Goal: Task Accomplishment & Management: Use online tool/utility

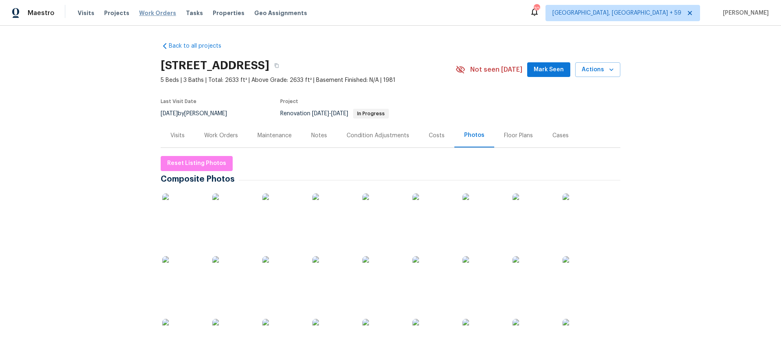
click at [156, 13] on span "Work Orders" at bounding box center [157, 13] width 37 height 8
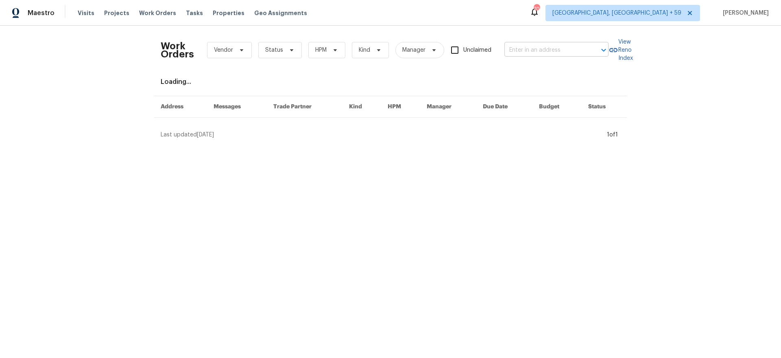
click at [536, 46] on input "text" at bounding box center [545, 50] width 81 height 13
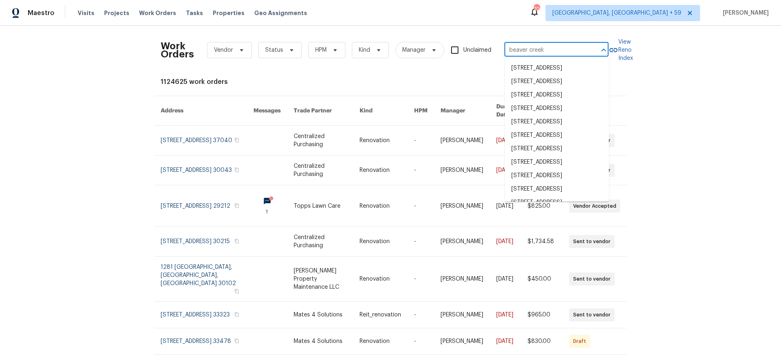
click at [511, 51] on input "beaver creek" at bounding box center [545, 50] width 81 height 13
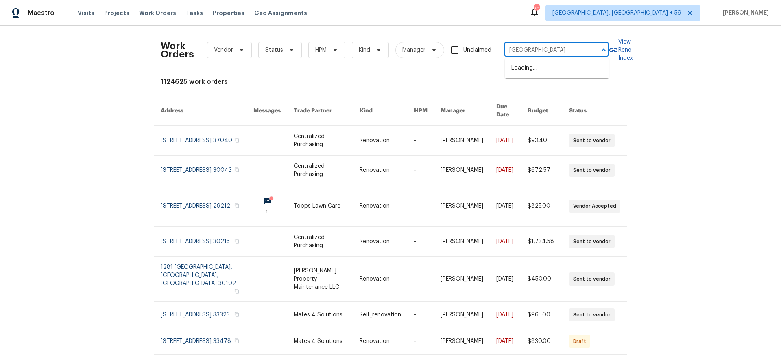
type input "[GEOGRAPHIC_DATA]"
click at [565, 69] on li "[STREET_ADDRESS]" at bounding box center [557, 67] width 104 height 13
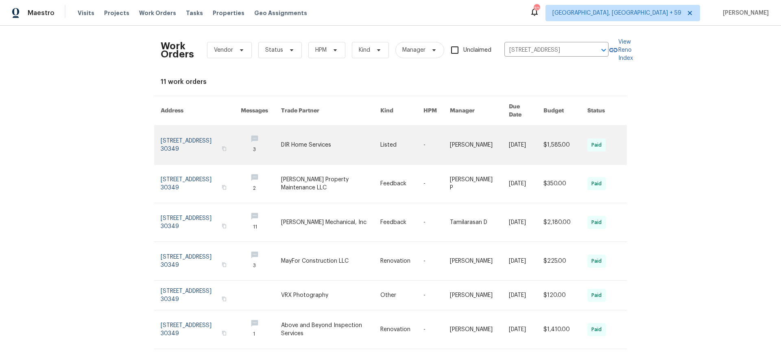
click at [341, 149] on link at bounding box center [330, 145] width 99 height 38
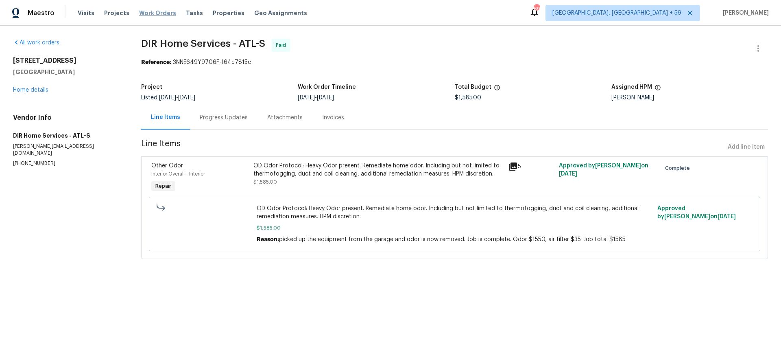
click at [156, 17] on div "Visits Projects Work Orders Tasks Properties Geo Assignments" at bounding box center [197, 13] width 239 height 16
click at [157, 11] on span "Work Orders" at bounding box center [157, 13] width 37 height 8
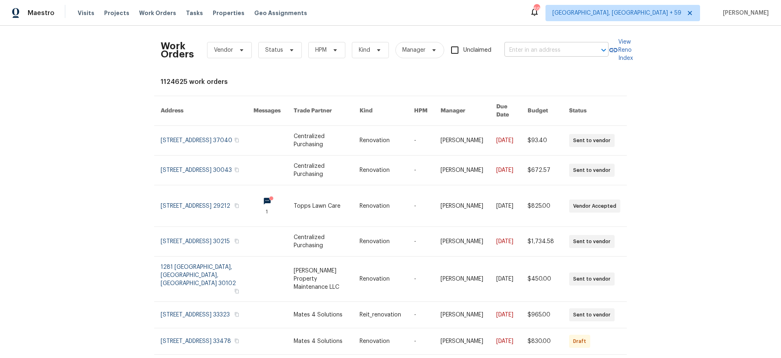
click at [515, 50] on input "text" at bounding box center [545, 50] width 81 height 13
type input "51 [PERSON_NAME]"
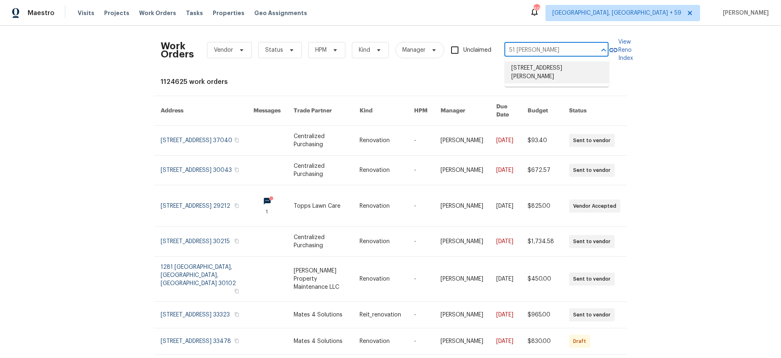
click at [519, 75] on li "[STREET_ADDRESS][PERSON_NAME]" at bounding box center [557, 72] width 104 height 22
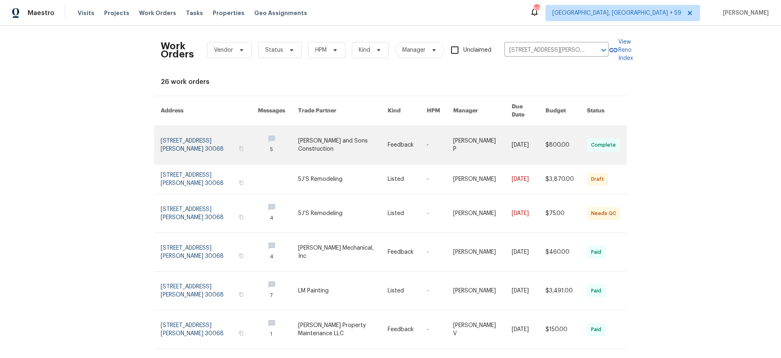
click at [186, 132] on link at bounding box center [209, 145] width 97 height 38
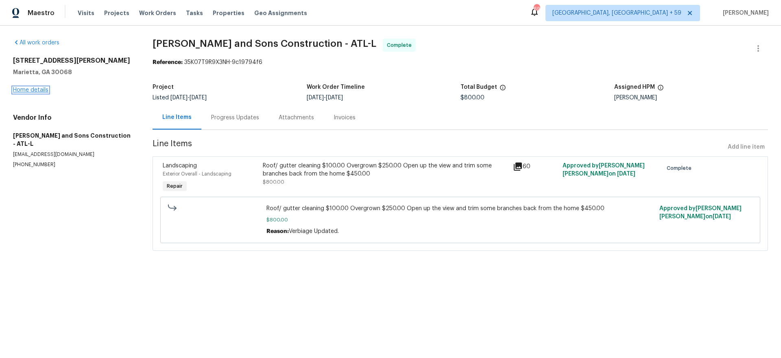
click at [48, 90] on div "[STREET_ADDRESS][PERSON_NAME] Home details" at bounding box center [73, 75] width 120 height 37
click at [46, 90] on link "Home details" at bounding box center [30, 90] width 35 height 6
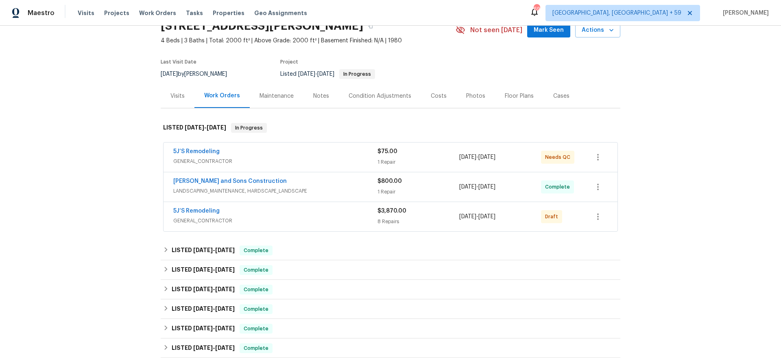
scroll to position [40, 0]
click at [319, 215] on div "5J’S Remodeling" at bounding box center [275, 211] width 204 height 10
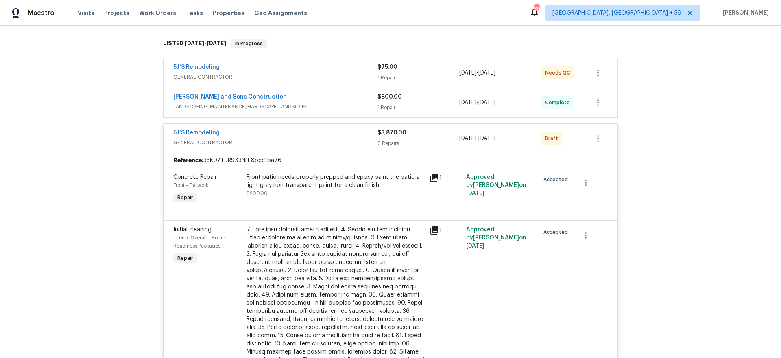
scroll to position [99, 0]
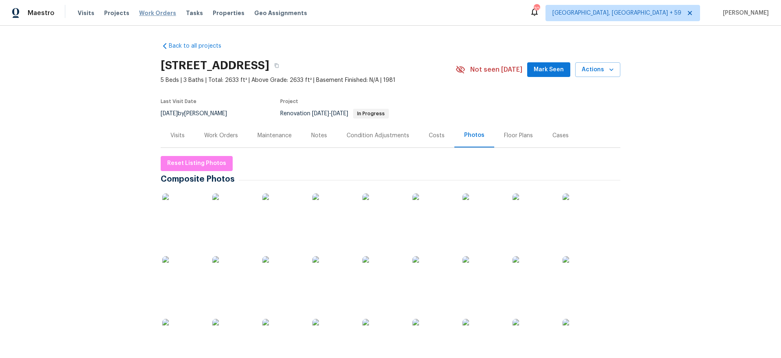
click at [156, 10] on span "Work Orders" at bounding box center [157, 13] width 37 height 8
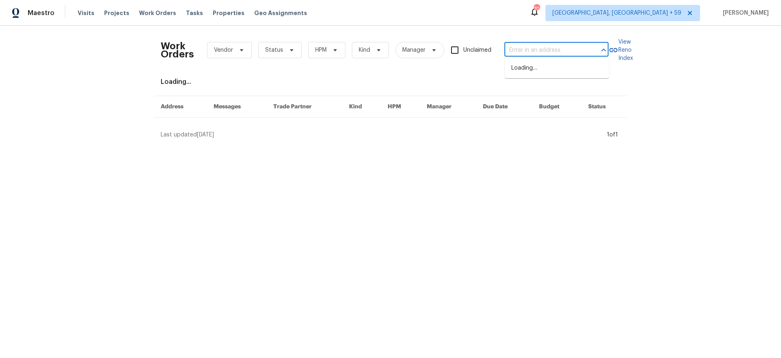
click at [551, 47] on input "text" at bounding box center [545, 50] width 81 height 13
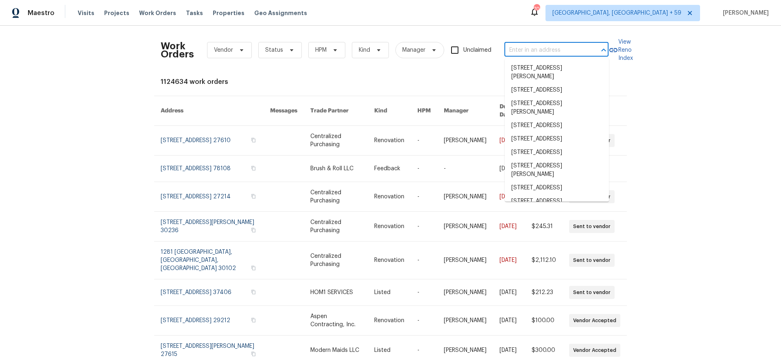
paste input "444 Lowell St"
type input "444 Lowell St"
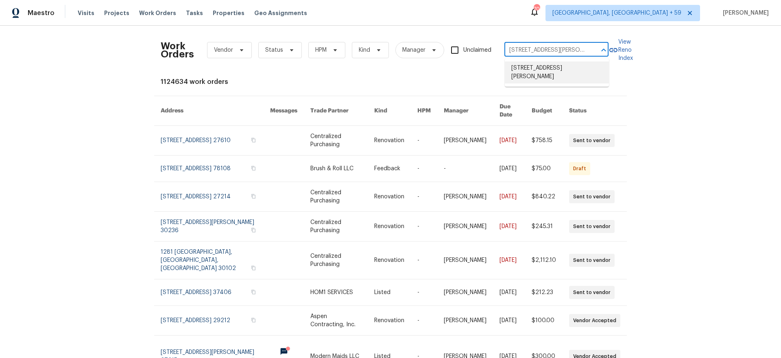
click at [549, 64] on li "444 Lowell St, Reading, MA 01867" at bounding box center [557, 72] width 104 height 22
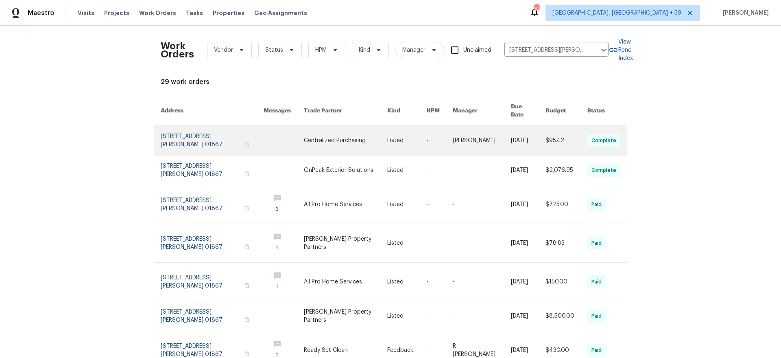
click at [193, 127] on link at bounding box center [212, 140] width 103 height 29
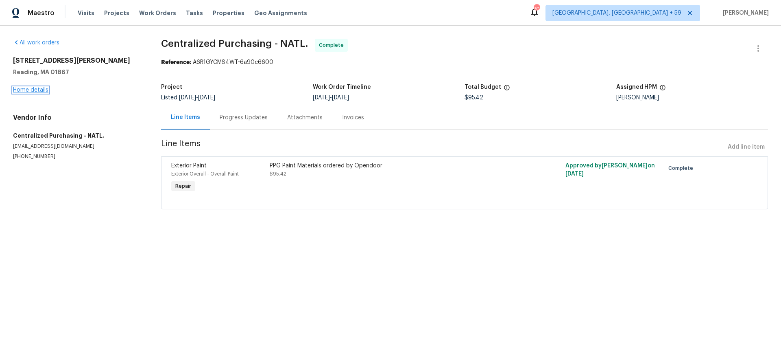
click at [35, 91] on link "Home details" at bounding box center [30, 90] width 35 height 6
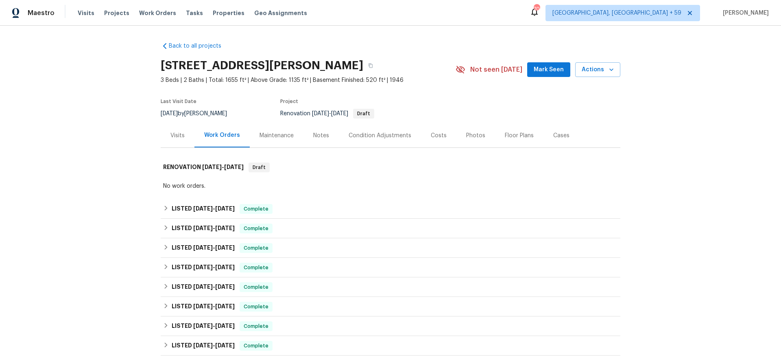
scroll to position [29, 0]
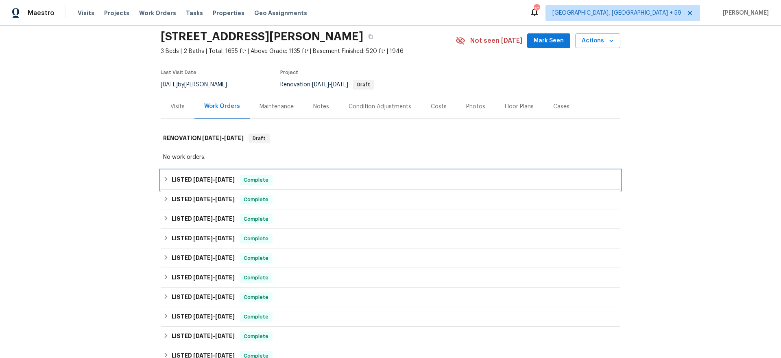
click at [311, 178] on div "LISTED 9/29/25 - 10/3/25 Complete" at bounding box center [390, 180] width 455 height 10
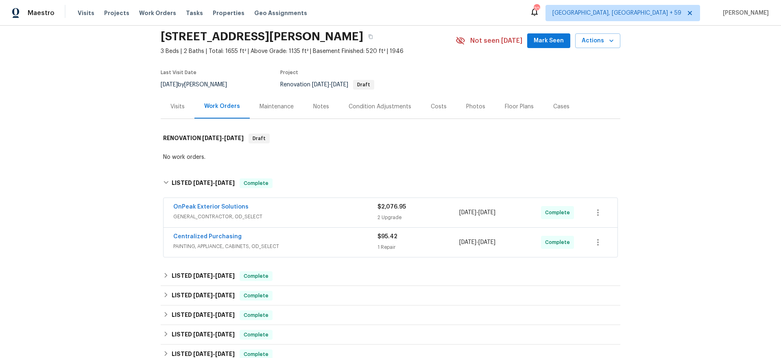
click at [322, 218] on span "GENERAL_CONTRACTOR, OD_SELECT" at bounding box center [275, 216] width 204 height 8
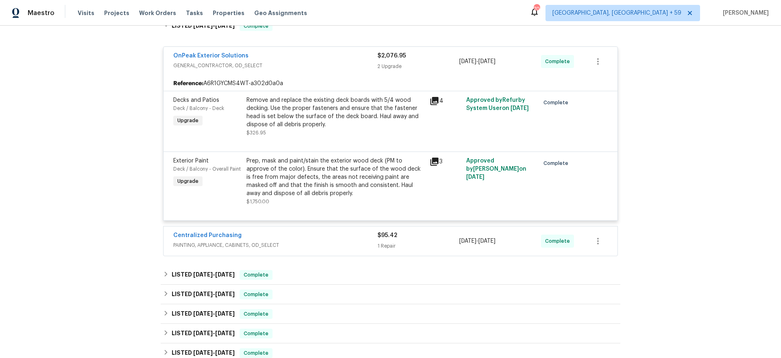
scroll to position [193, 0]
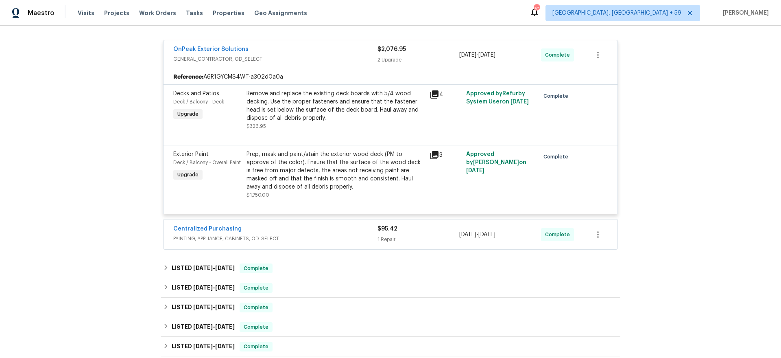
click at [322, 236] on span "PAINTING, APPLIANCE, CABINETS, OD_SELECT" at bounding box center [275, 238] width 204 height 8
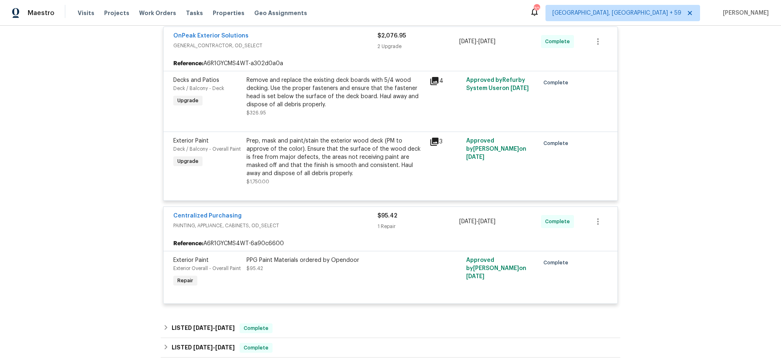
scroll to position [210, 0]
